Goal: Obtain resource: Download file/media

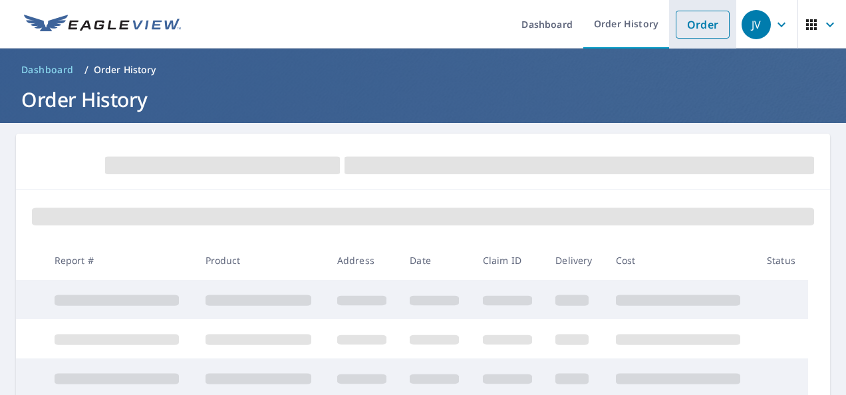
click at [683, 27] on link "Order" at bounding box center [703, 25] width 54 height 28
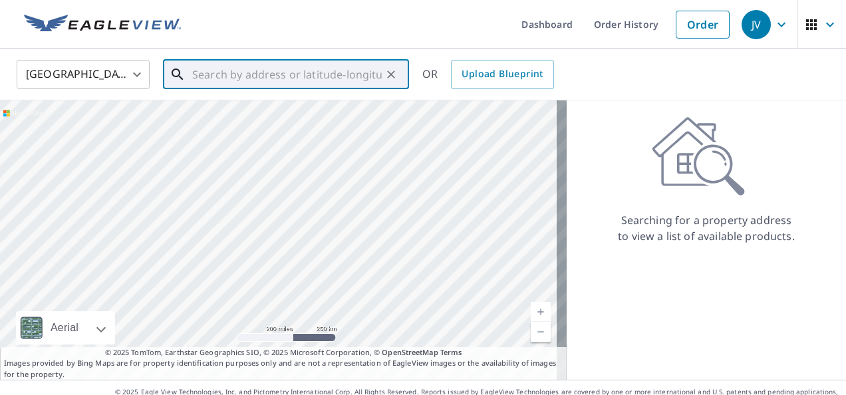
click at [319, 77] on input "text" at bounding box center [287, 74] width 190 height 37
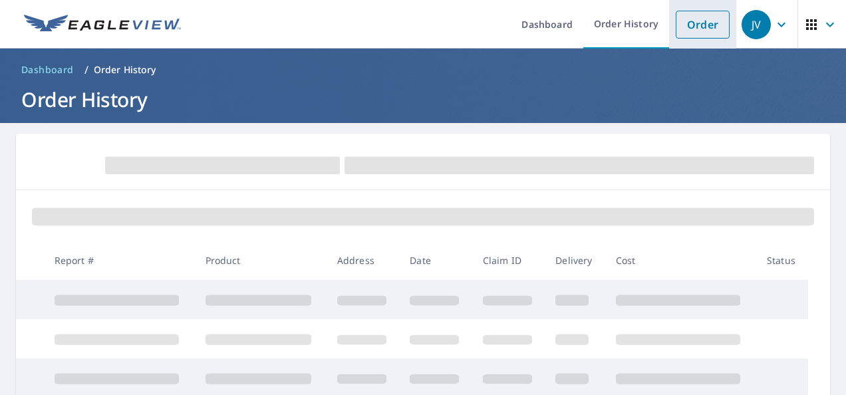
click at [690, 31] on link "Order" at bounding box center [703, 25] width 54 height 28
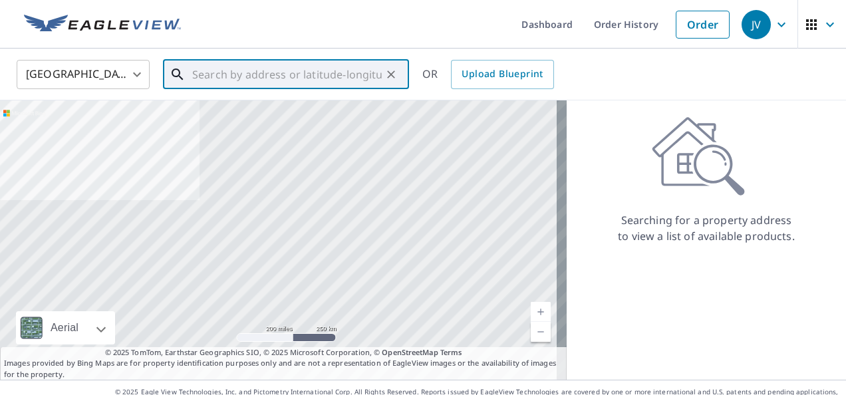
click at [379, 80] on input "text" at bounding box center [287, 74] width 190 height 37
paste input "[STREET_ADDRESS][PERSON_NAME][PERSON_NAME]"
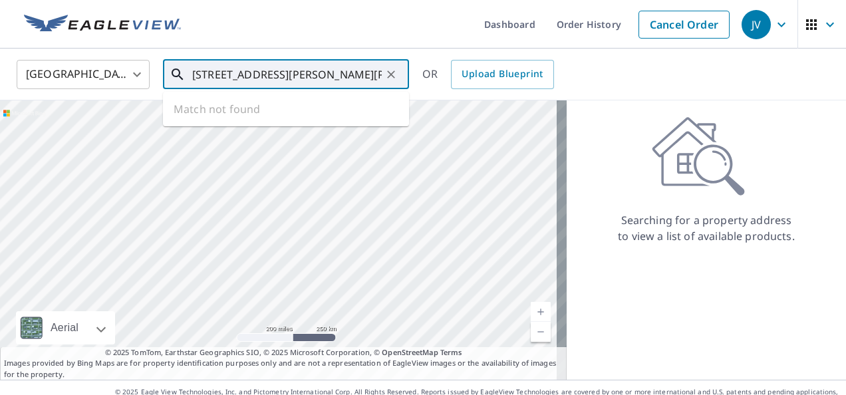
scroll to position [0, 4]
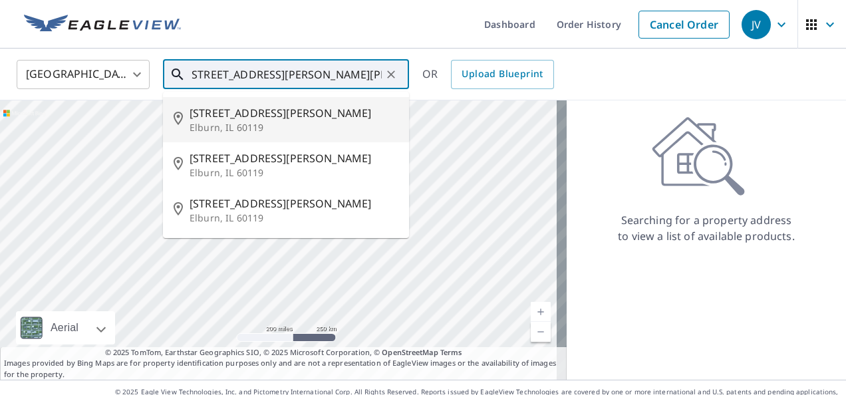
click at [339, 101] on li "[STREET_ADDRESS][PERSON_NAME][PERSON_NAME]" at bounding box center [286, 119] width 246 height 45
type input "[STREET_ADDRESS][PERSON_NAME][PERSON_NAME]"
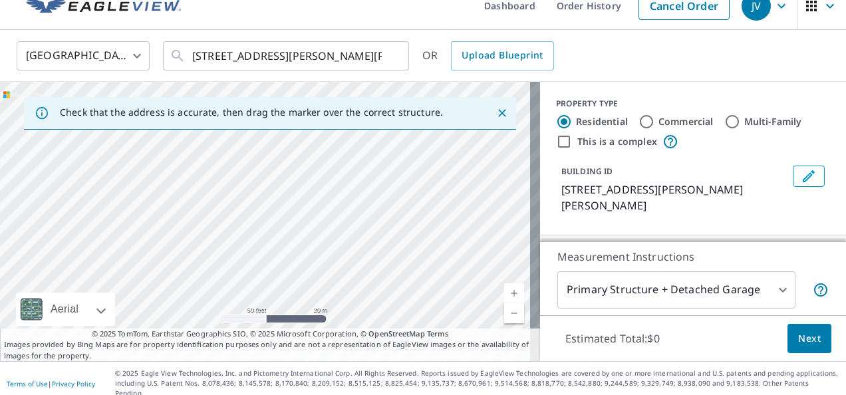
scroll to position [0, 0]
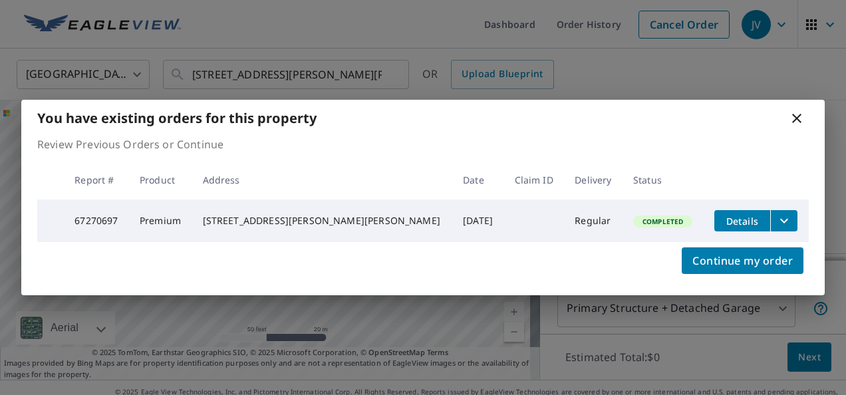
click at [776, 224] on button "filesDropdownBtn-67270697" at bounding box center [783, 220] width 27 height 21
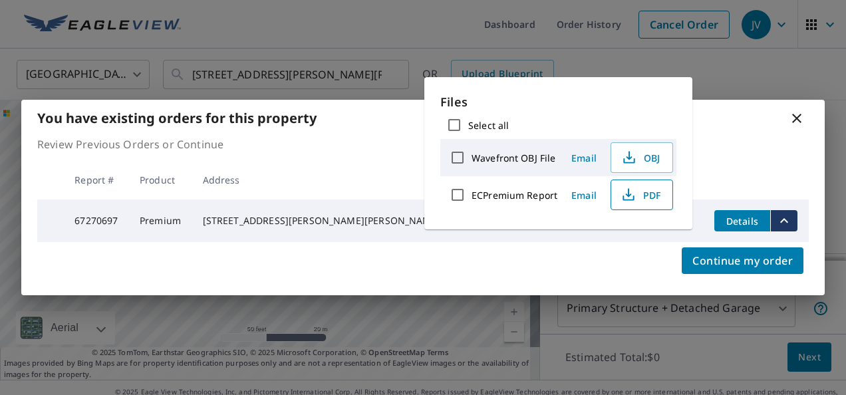
click at [647, 194] on span "PDF" at bounding box center [640, 195] width 43 height 16
